Goal: Task Accomplishment & Management: Manage account settings

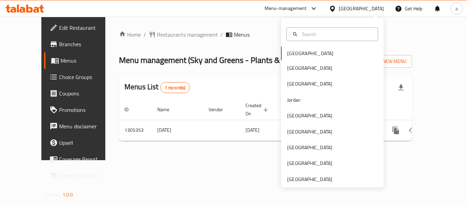
click at [306, 10] on div "Menu-management" at bounding box center [285, 8] width 42 height 8
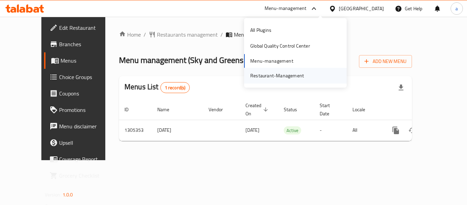
click at [284, 77] on div "Restaurant-Management" at bounding box center [277, 76] width 54 height 8
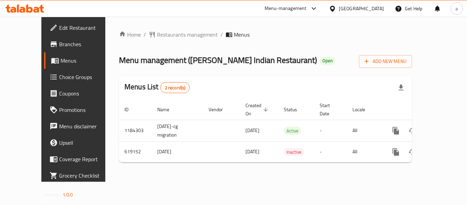
click at [371, 5] on div "[GEOGRAPHIC_DATA]" at bounding box center [361, 9] width 45 height 8
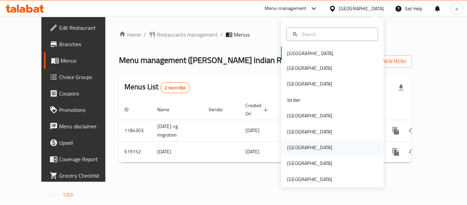
click at [302, 142] on div "[GEOGRAPHIC_DATA]" at bounding box center [332, 147] width 102 height 16
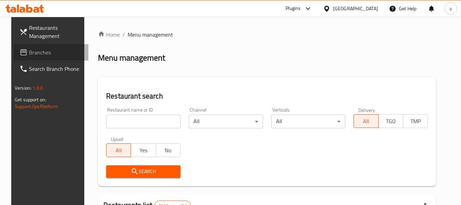
click at [29, 53] on span "Branches" at bounding box center [56, 52] width 54 height 8
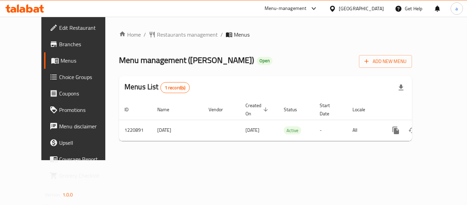
click at [372, 5] on div "[GEOGRAPHIC_DATA]" at bounding box center [361, 9] width 45 height 8
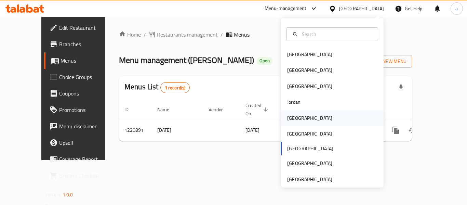
click at [294, 120] on div "[GEOGRAPHIC_DATA]" at bounding box center [309, 118] width 45 height 8
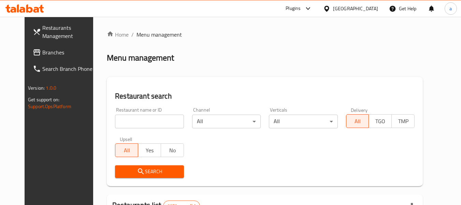
click at [43, 53] on span "Branches" at bounding box center [69, 52] width 54 height 8
